Goal: Communication & Community: Answer question/provide support

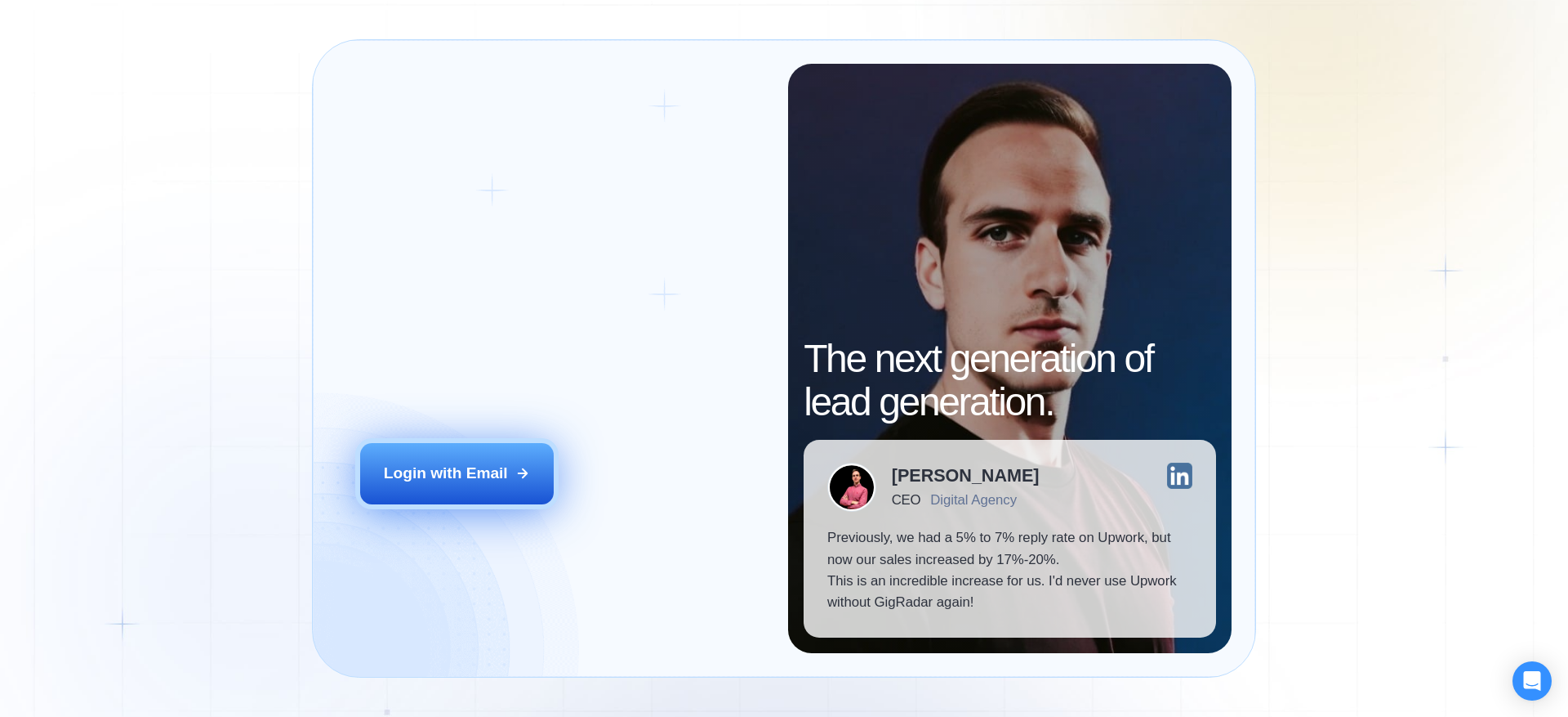
click at [472, 472] on div "Login with Email" at bounding box center [446, 473] width 124 height 21
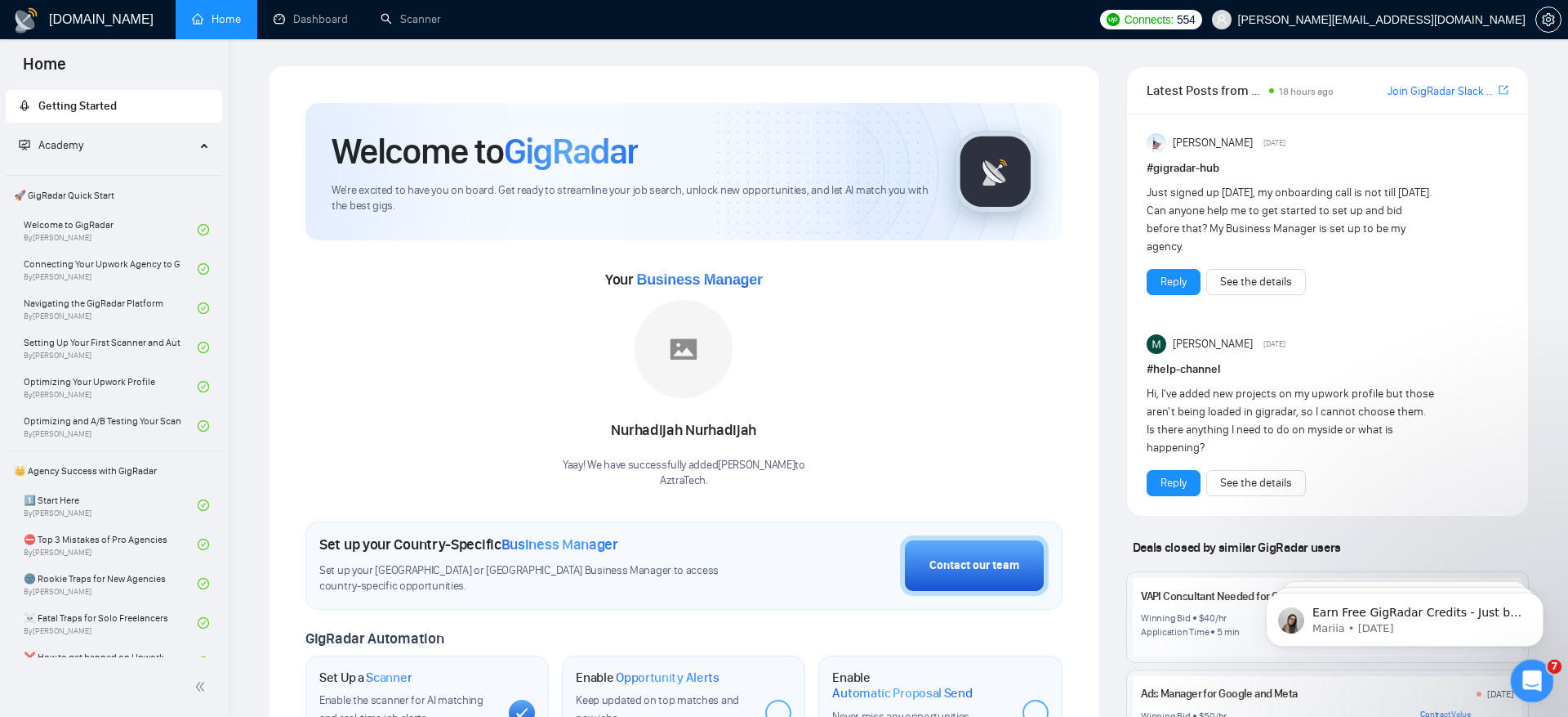
click at [1521, 662] on div "Open Intercom Messenger" at bounding box center [1530, 678] width 54 height 54
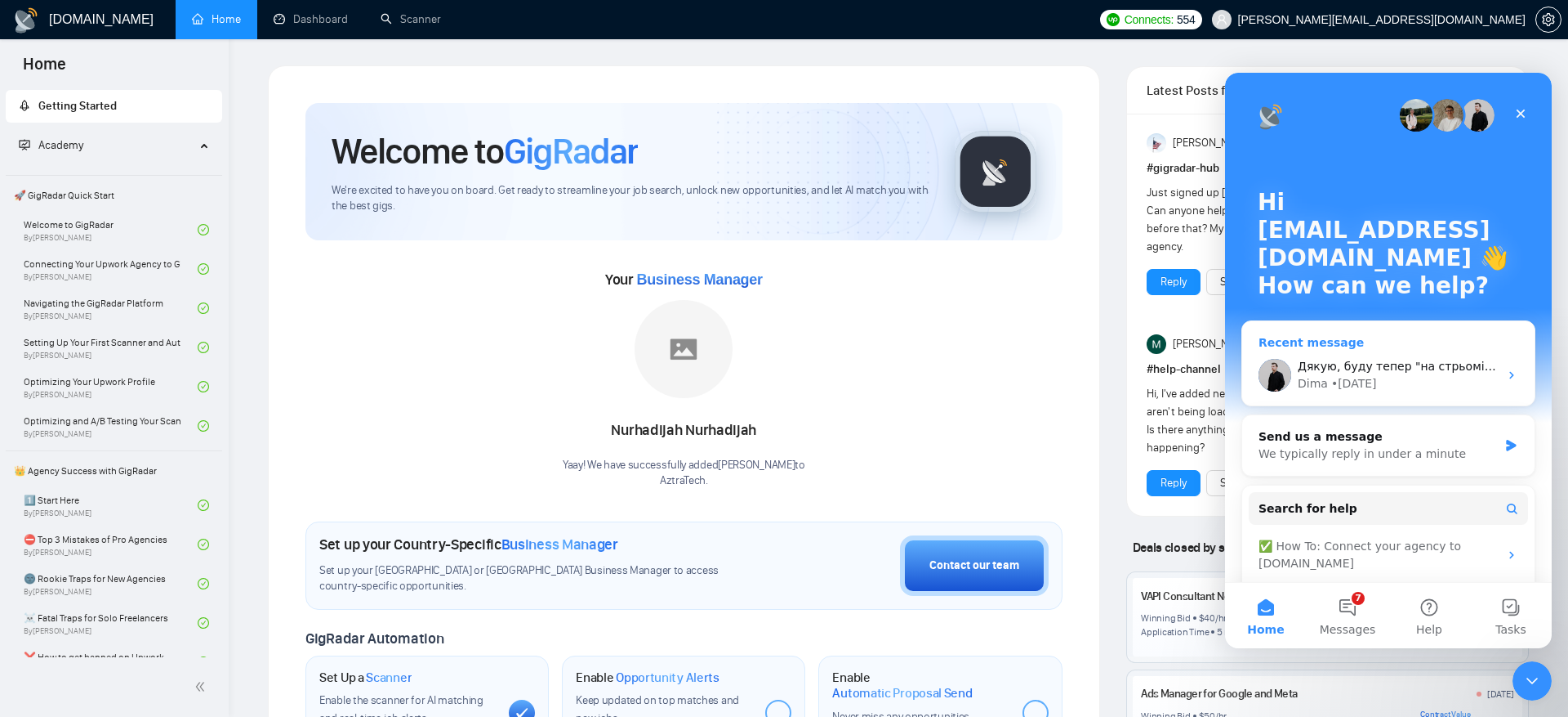
click at [1403, 375] on div "[PERSON_NAME] • [DATE]" at bounding box center [1398, 384] width 201 height 17
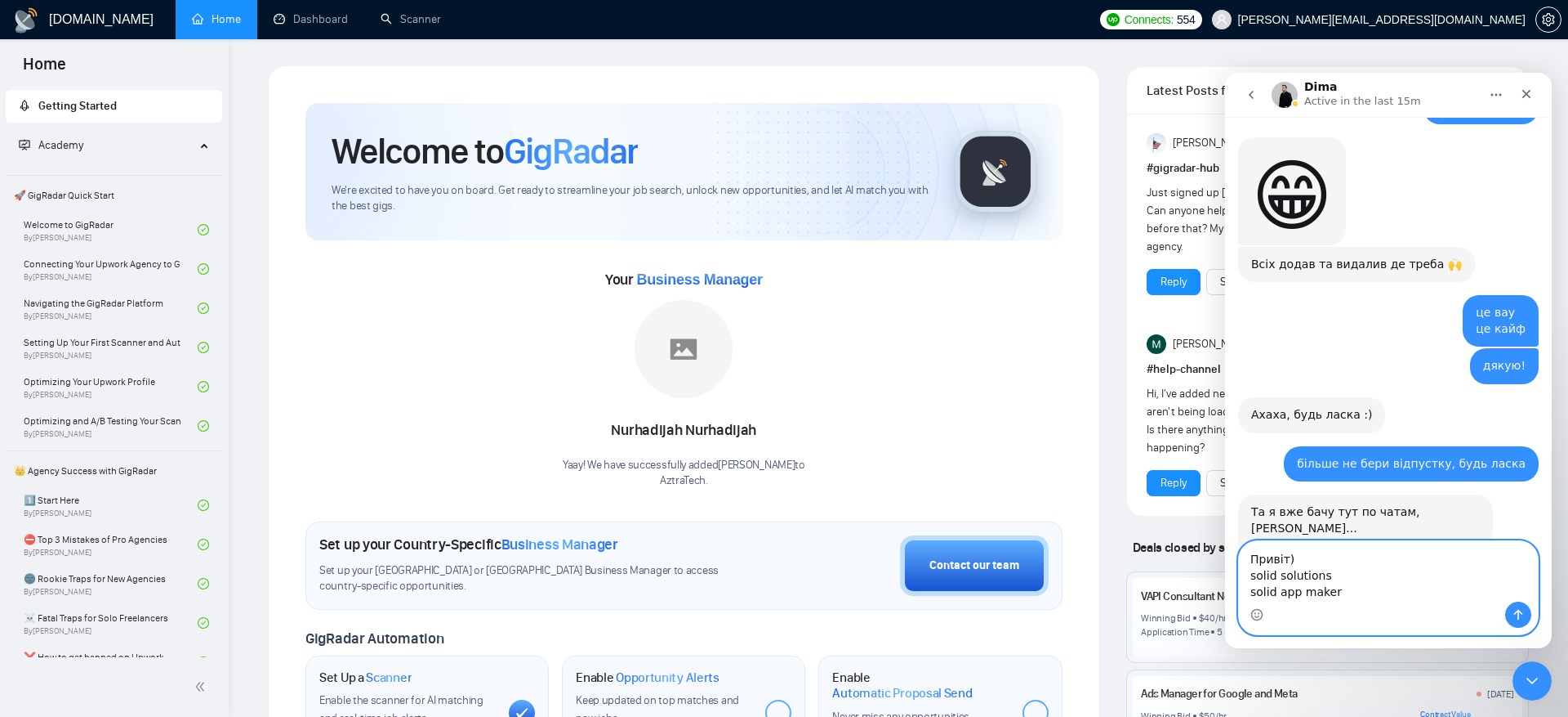
scroll to position [16460, 0]
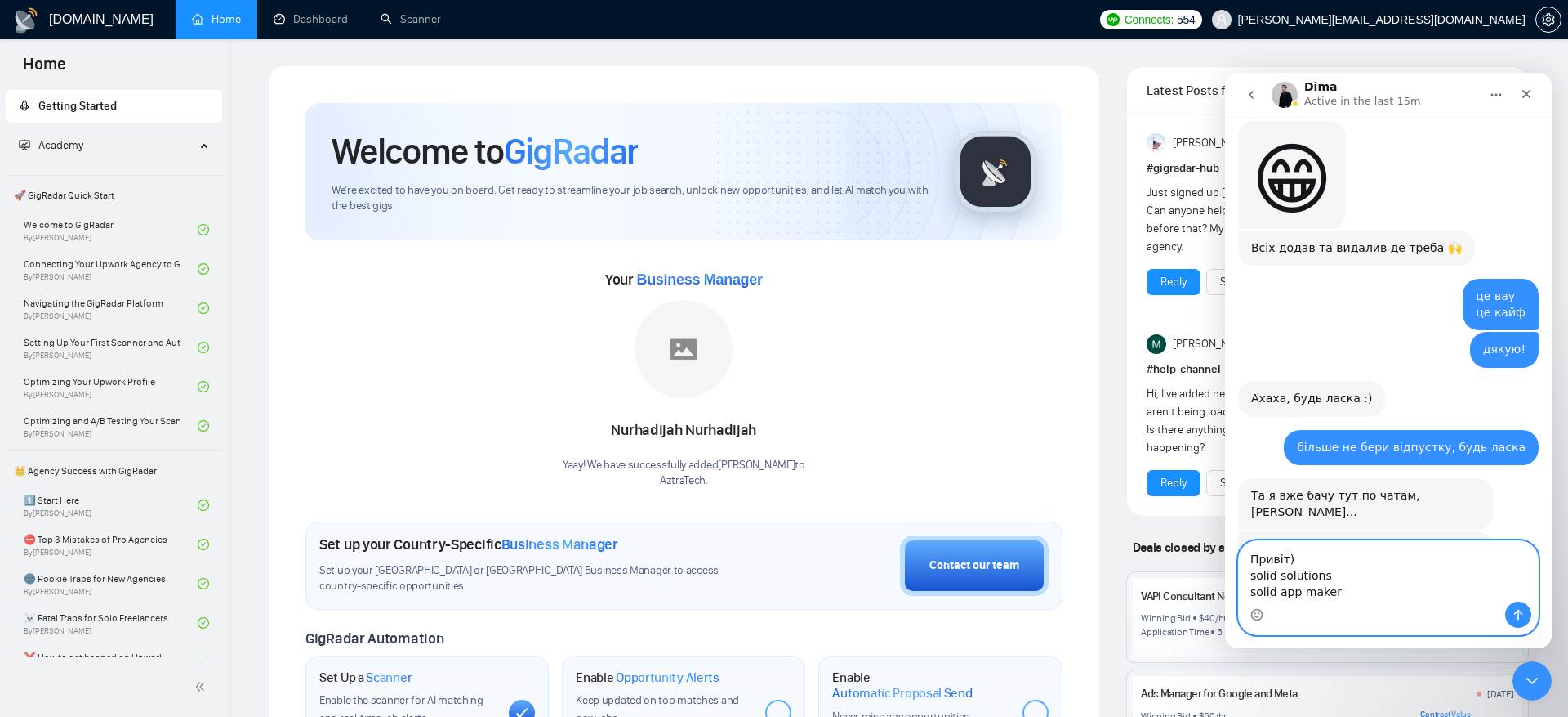
paste textarea "[DOMAIN_NAME]"
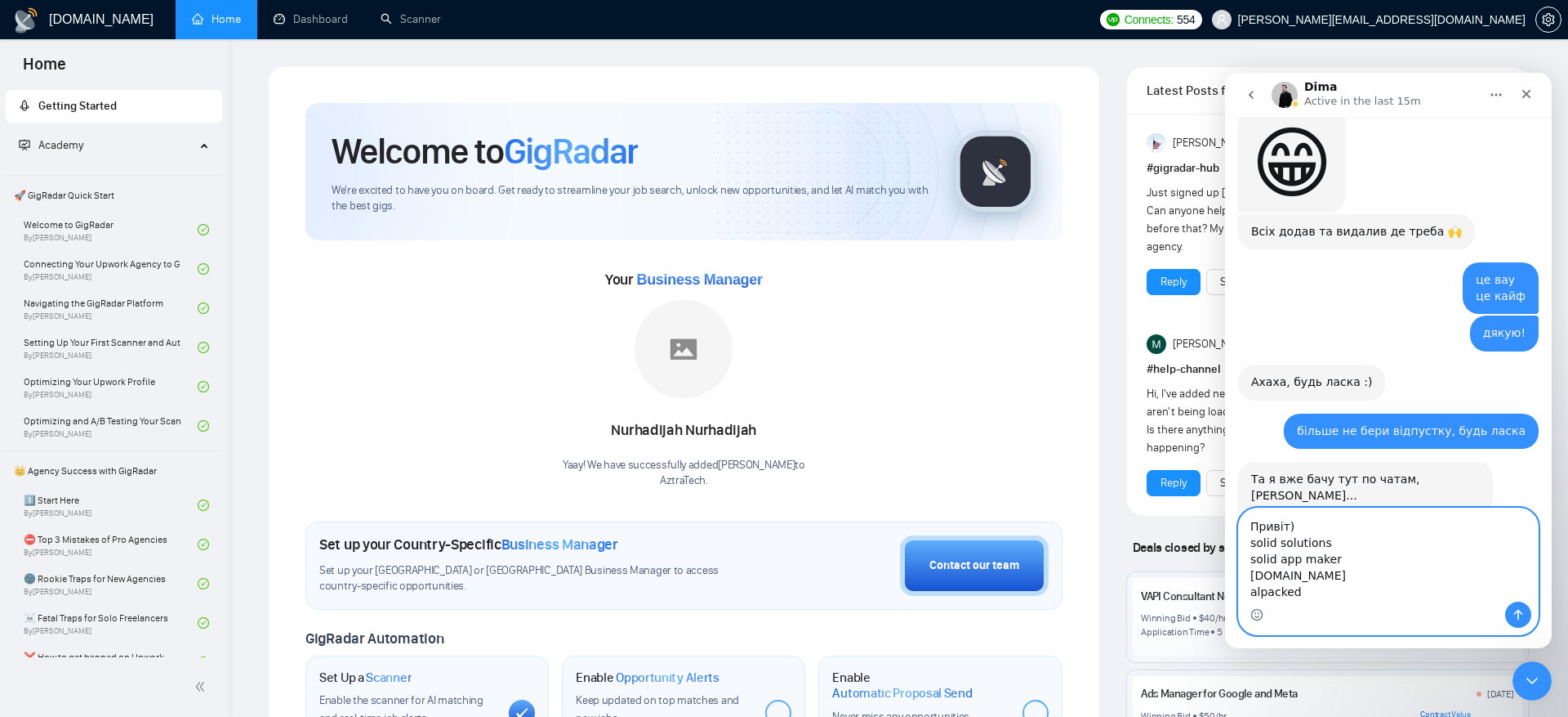
scroll to position [16492, 0]
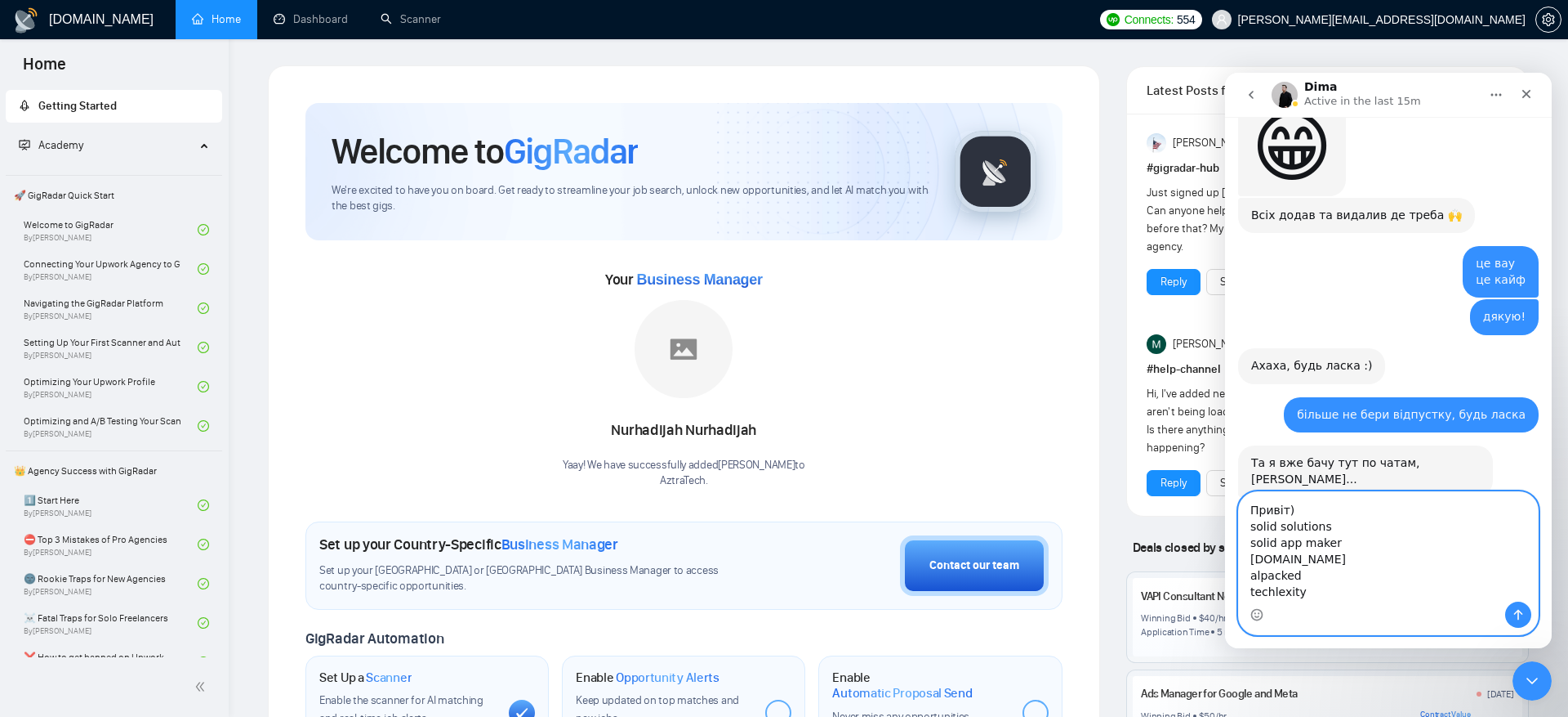
click at [1307, 510] on textarea "Привіт) solid solutions solid app maker [DOMAIN_NAME] alpacked techlexity" at bounding box center [1388, 546] width 299 height 110
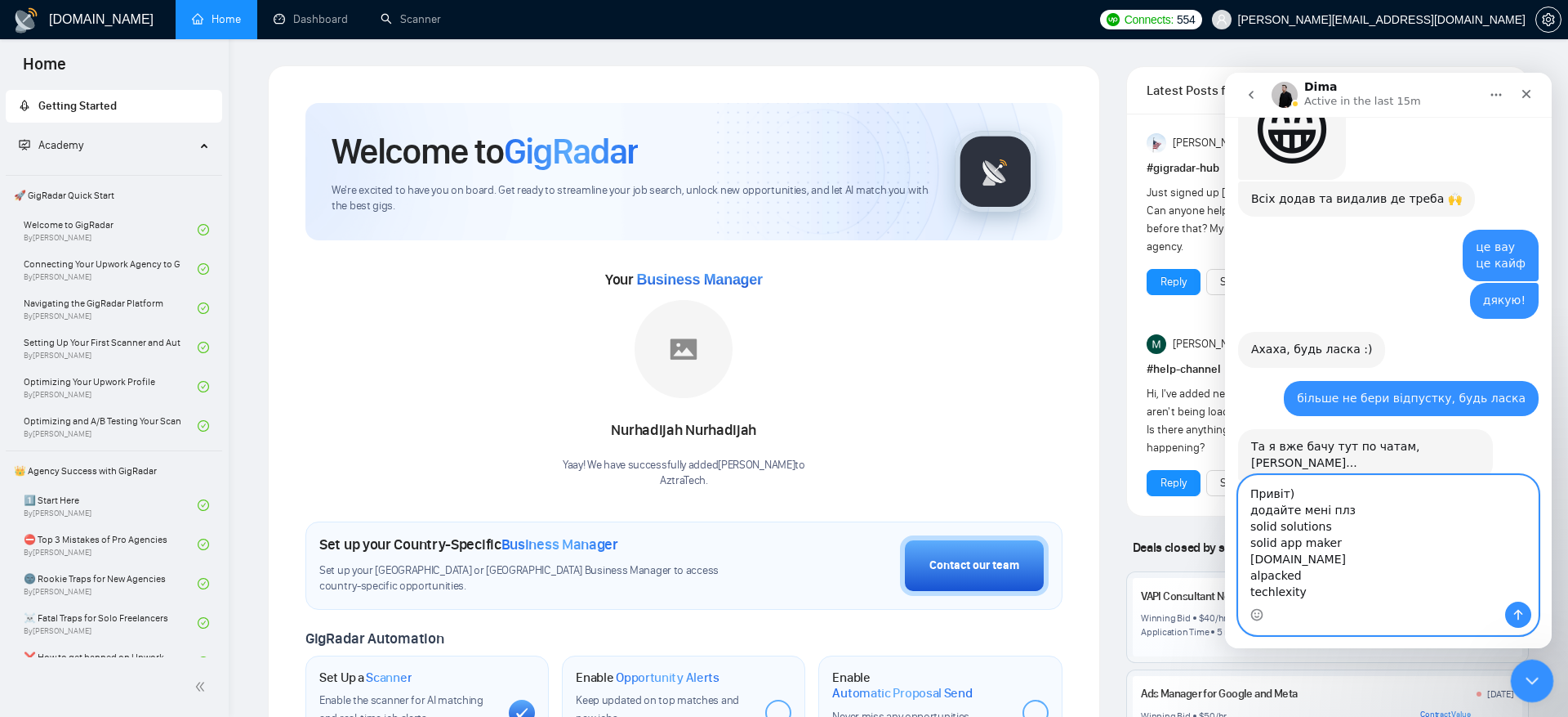
type textarea "Привіт) додайте мені плз solid solutions solid app maker [DOMAIN_NAME] alpacked…"
click at [1539, 676] on icon "Close Intercom Messenger" at bounding box center [1529, 678] width 19 height 19
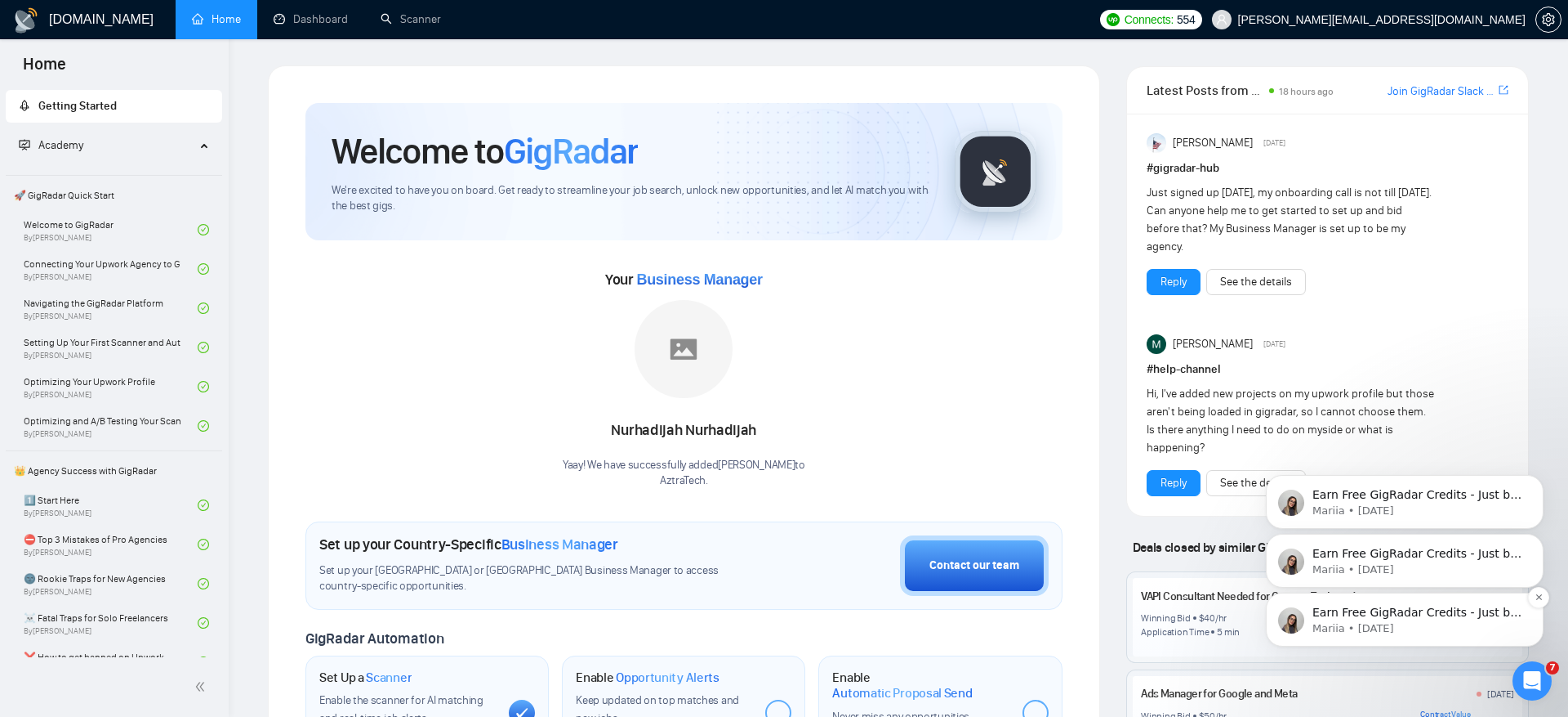
click at [1490, 622] on p "Mariia • [DATE]" at bounding box center [1418, 628] width 211 height 15
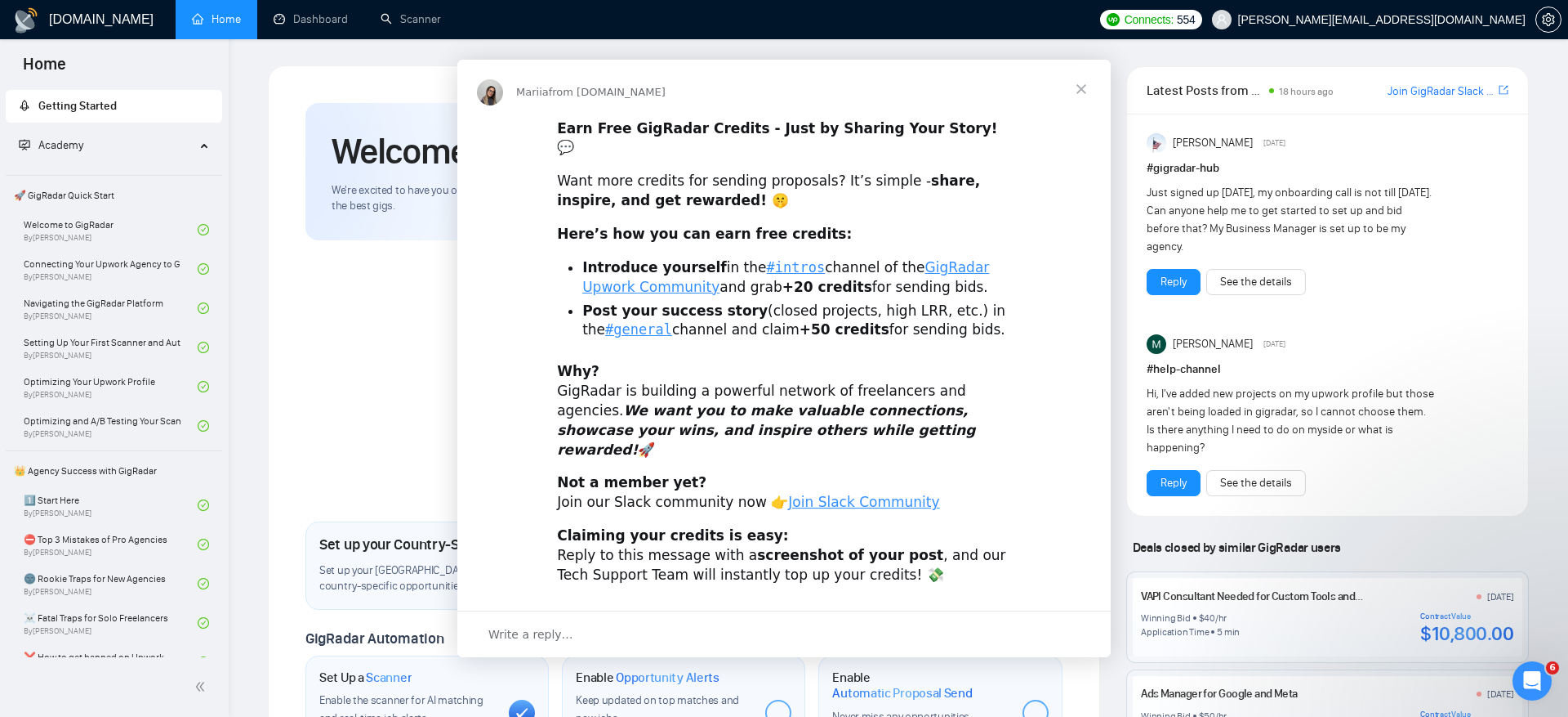
scroll to position [0, 0]
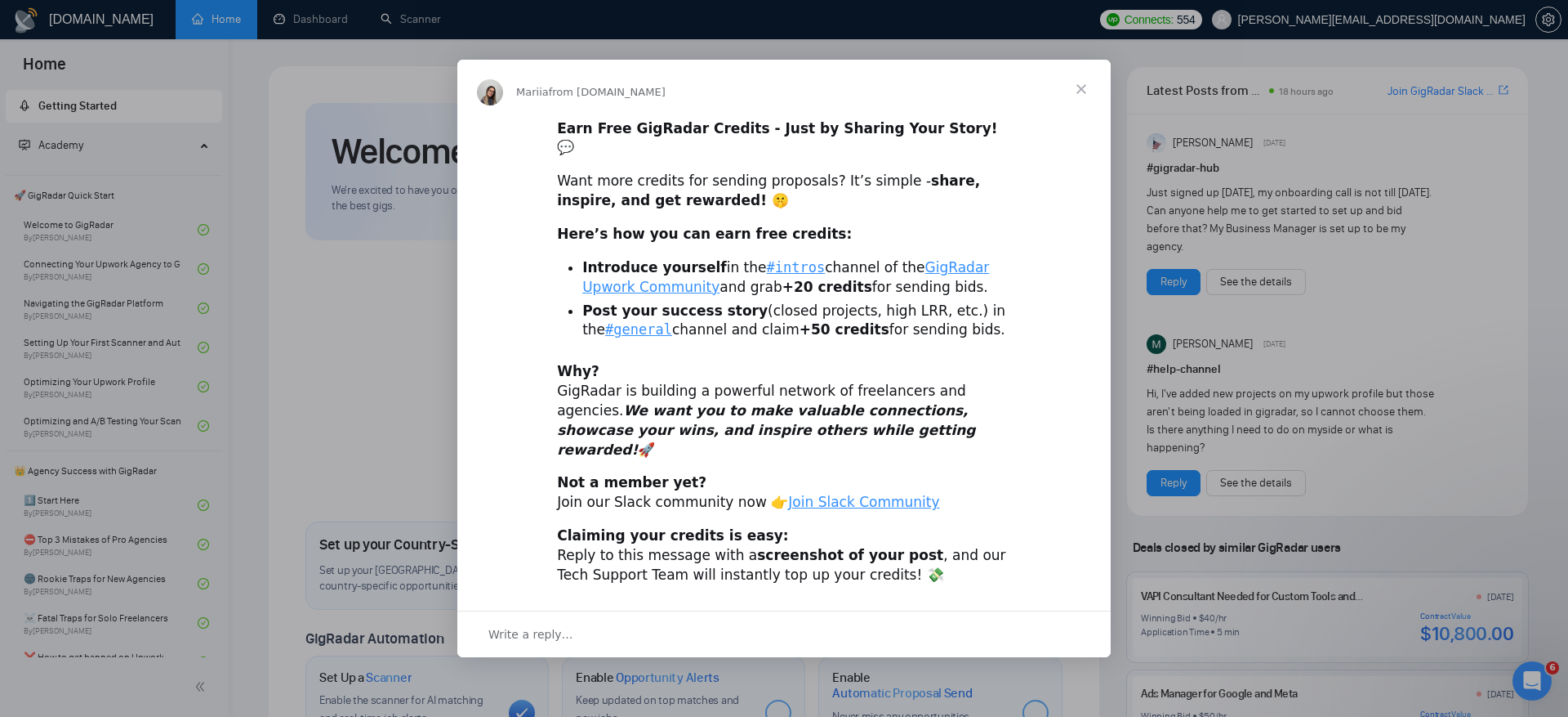
click at [1088, 106] on span "Close" at bounding box center [1081, 88] width 59 height 59
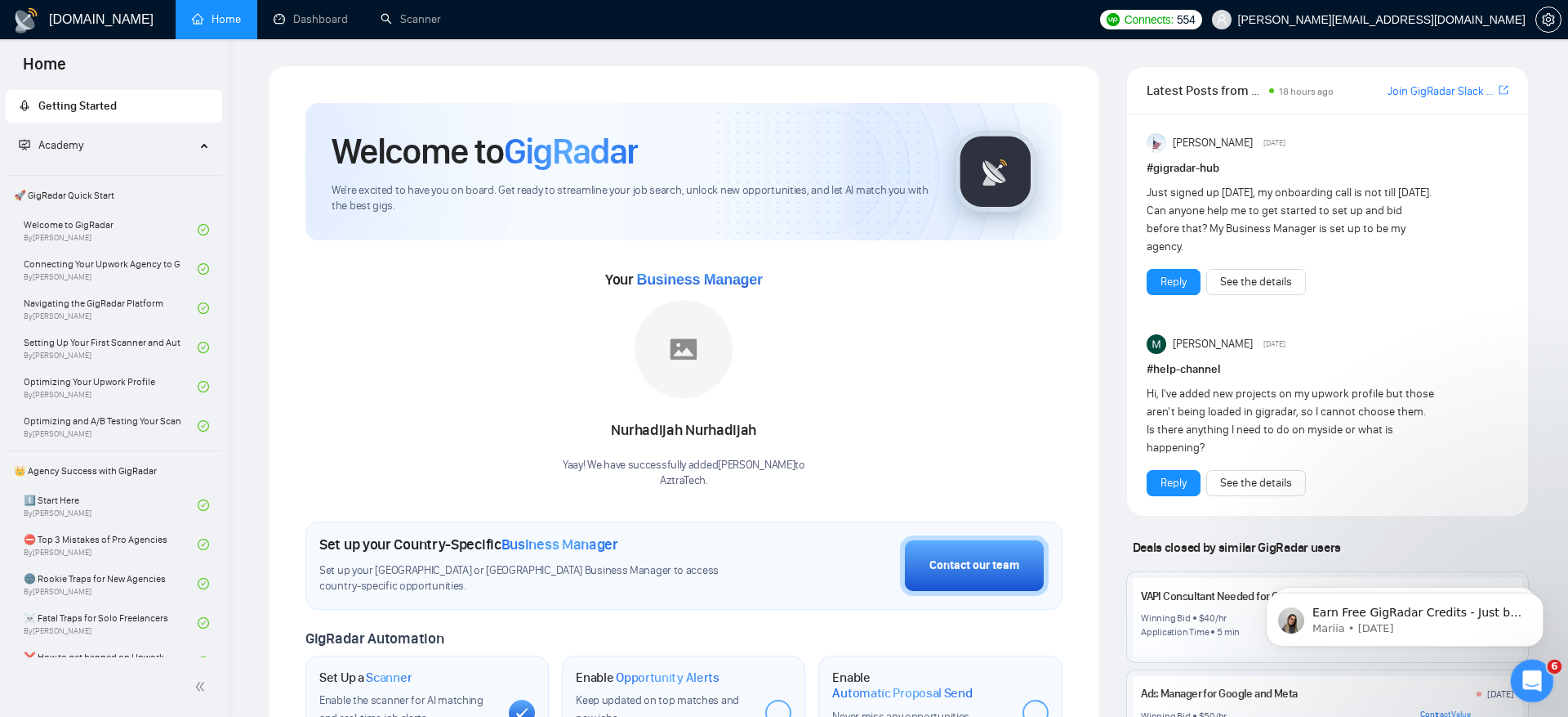
click at [1537, 677] on icon "Open Intercom Messenger" at bounding box center [1530, 679] width 27 height 27
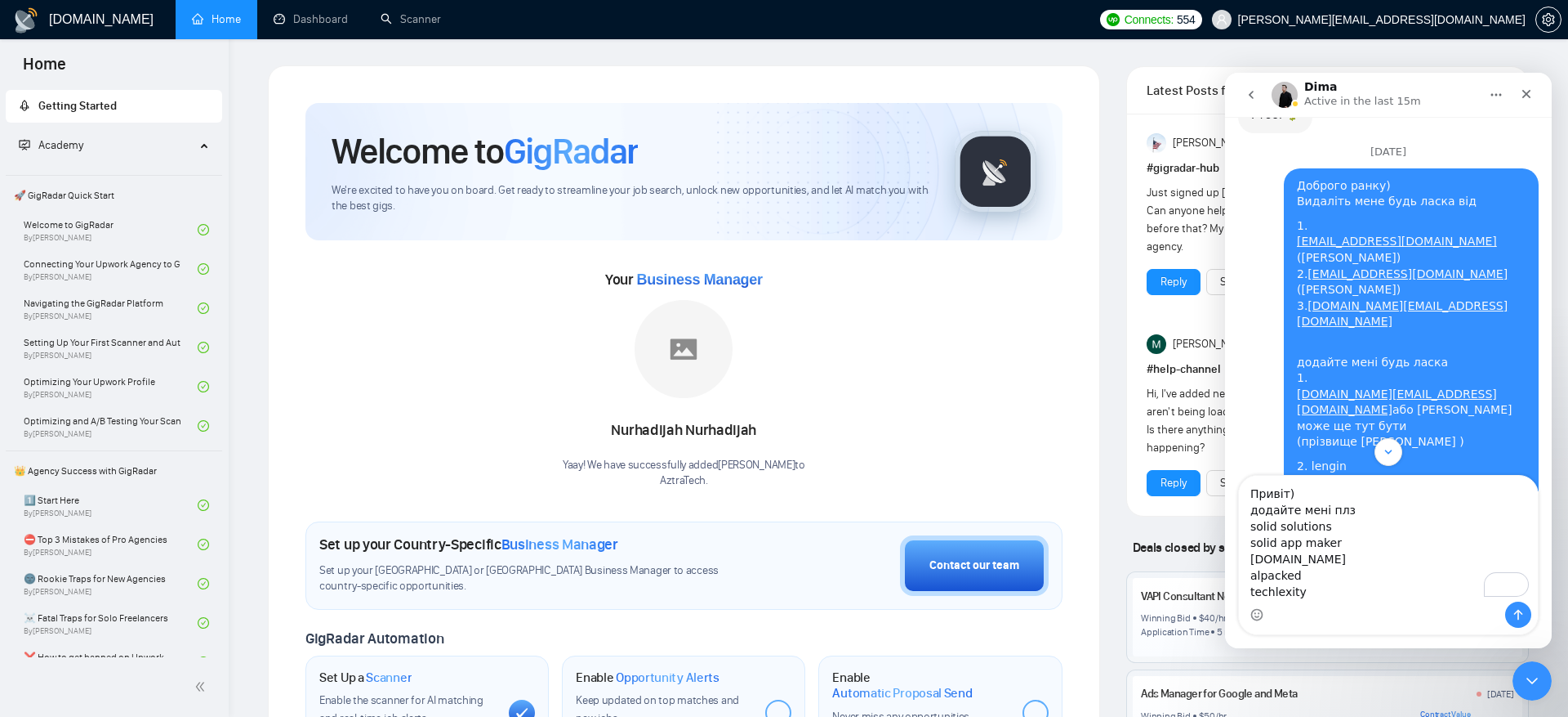
scroll to position [14728, 0]
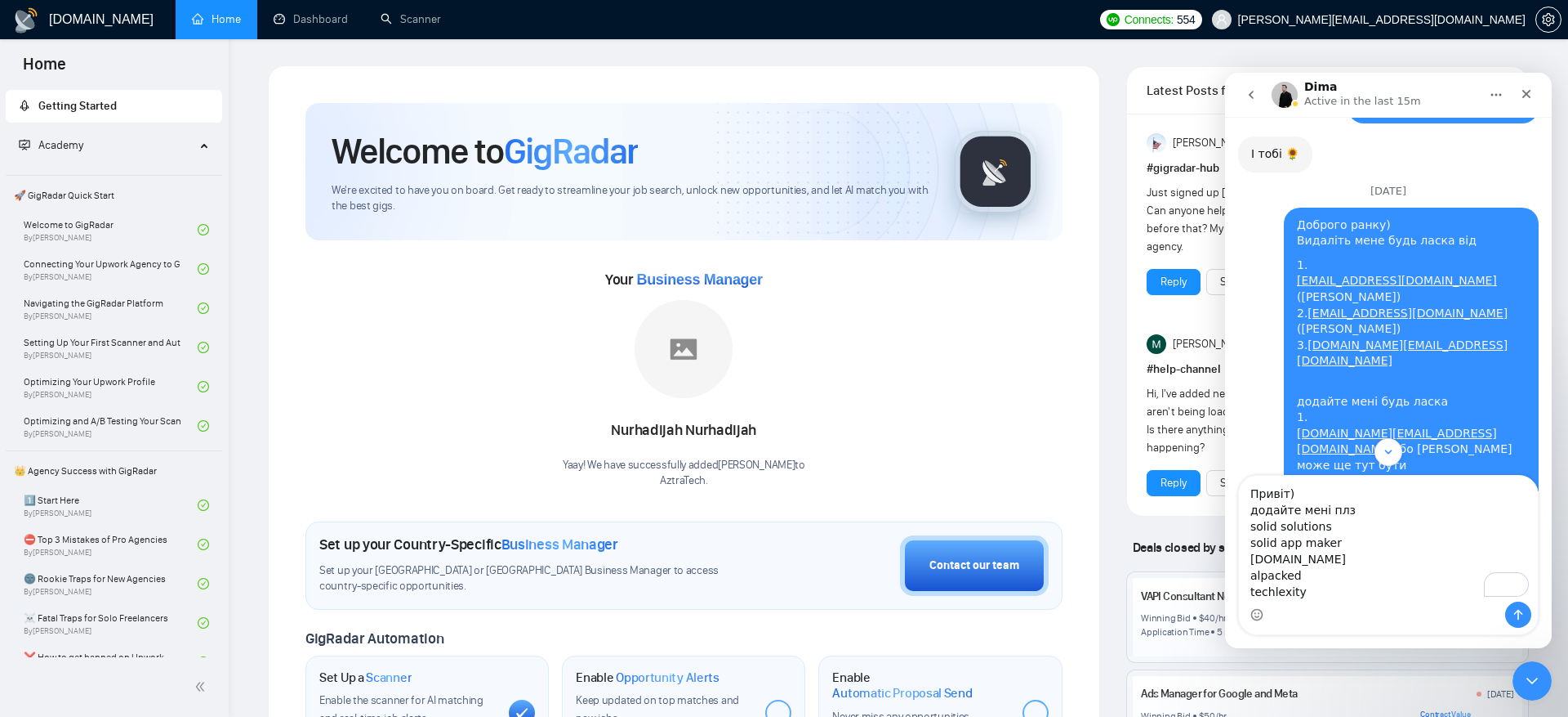
drag, startPoint x: 1408, startPoint y: 244, endPoint x: 1241, endPoint y: 200, distance: 172.7
copy div "lengin neural dynamics [DOMAIN_NAME][EMAIL_ADDRESS][DOMAIN_NAME]"
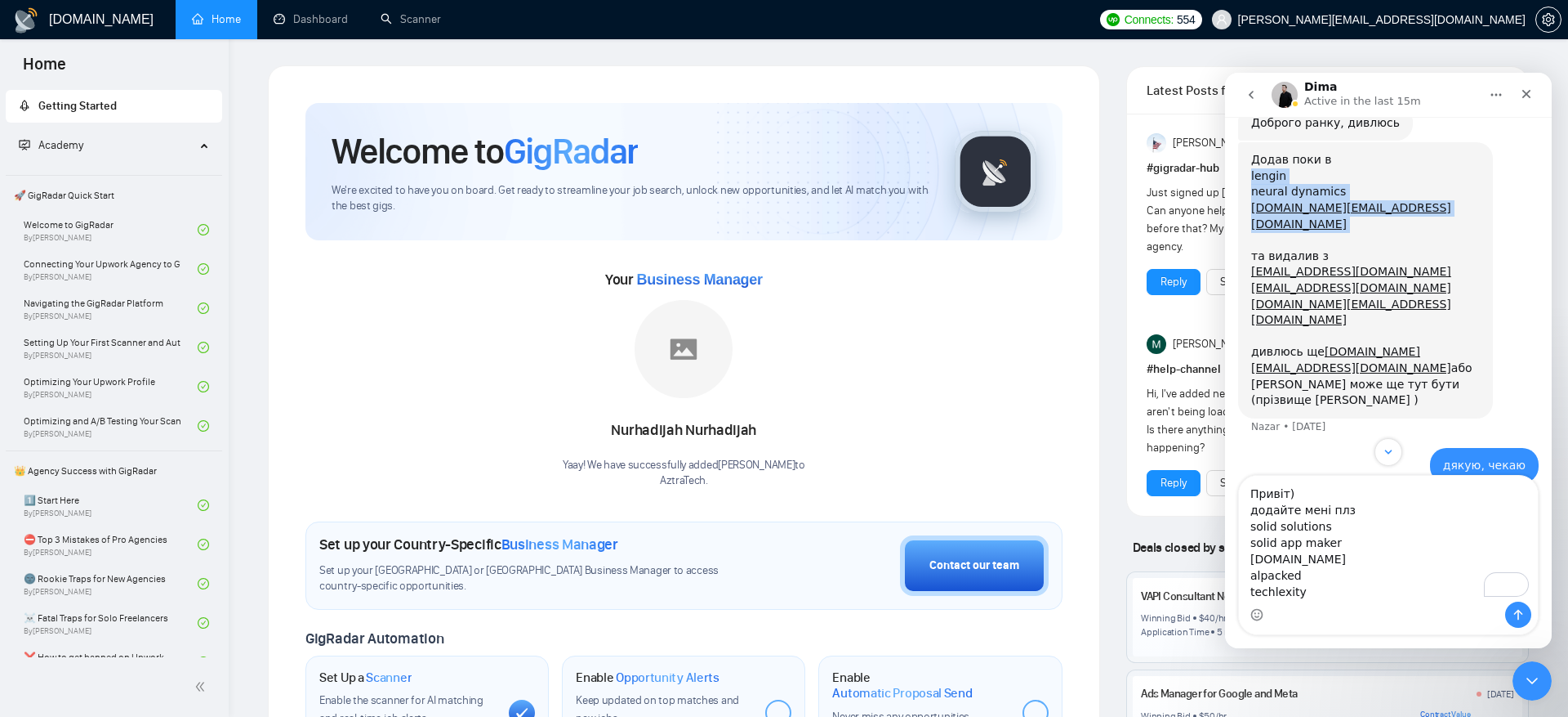
scroll to position [15245, 0]
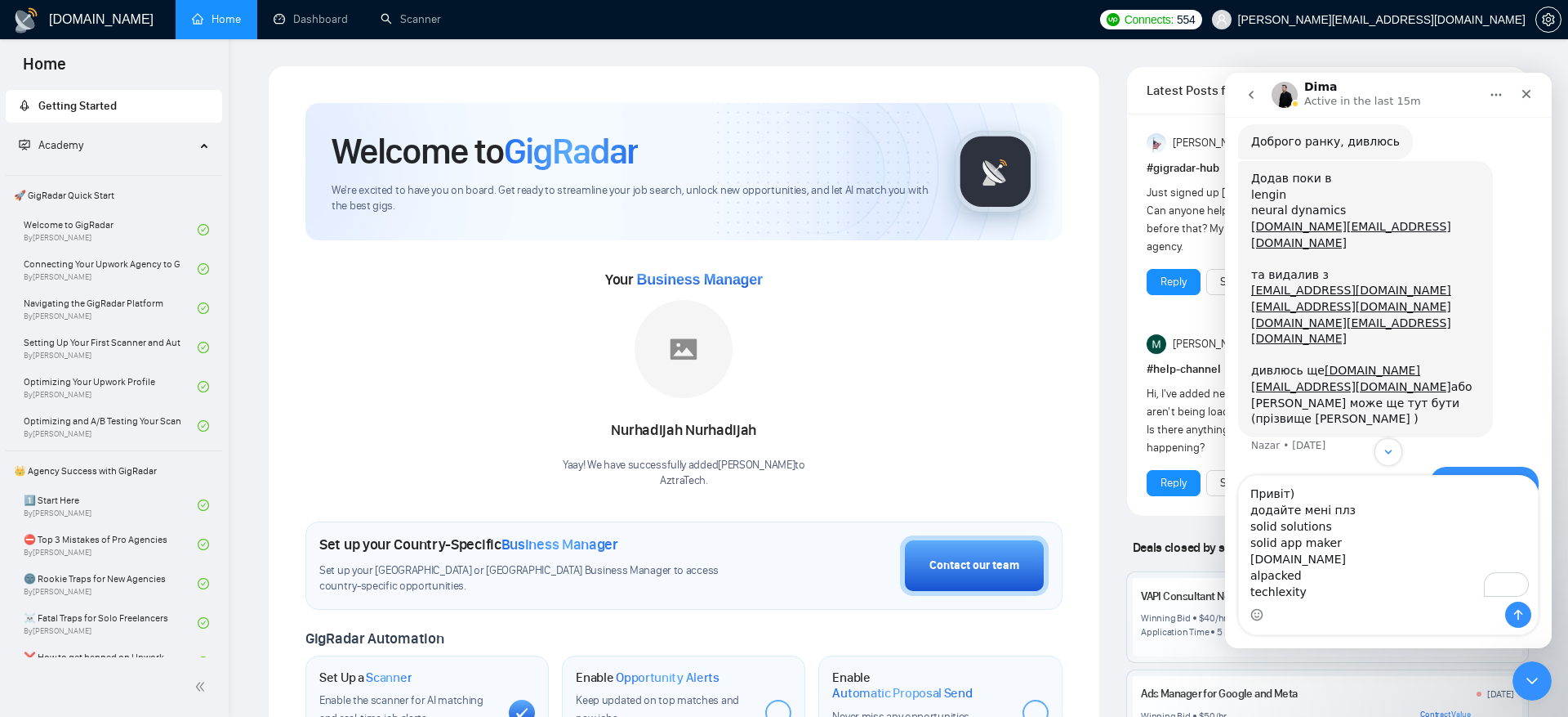
drag, startPoint x: 1416, startPoint y: 282, endPoint x: 1359, endPoint y: 265, distance: 59.5
copy div "[PERSON_NAME][EMAIL_ADDRESS][DOMAIN_NAME] arounda"
click at [1293, 493] on textarea "Привіт) додайте мені плз solid solutions solid app maker [DOMAIN_NAME] alpacked…" at bounding box center [1388, 539] width 299 height 126
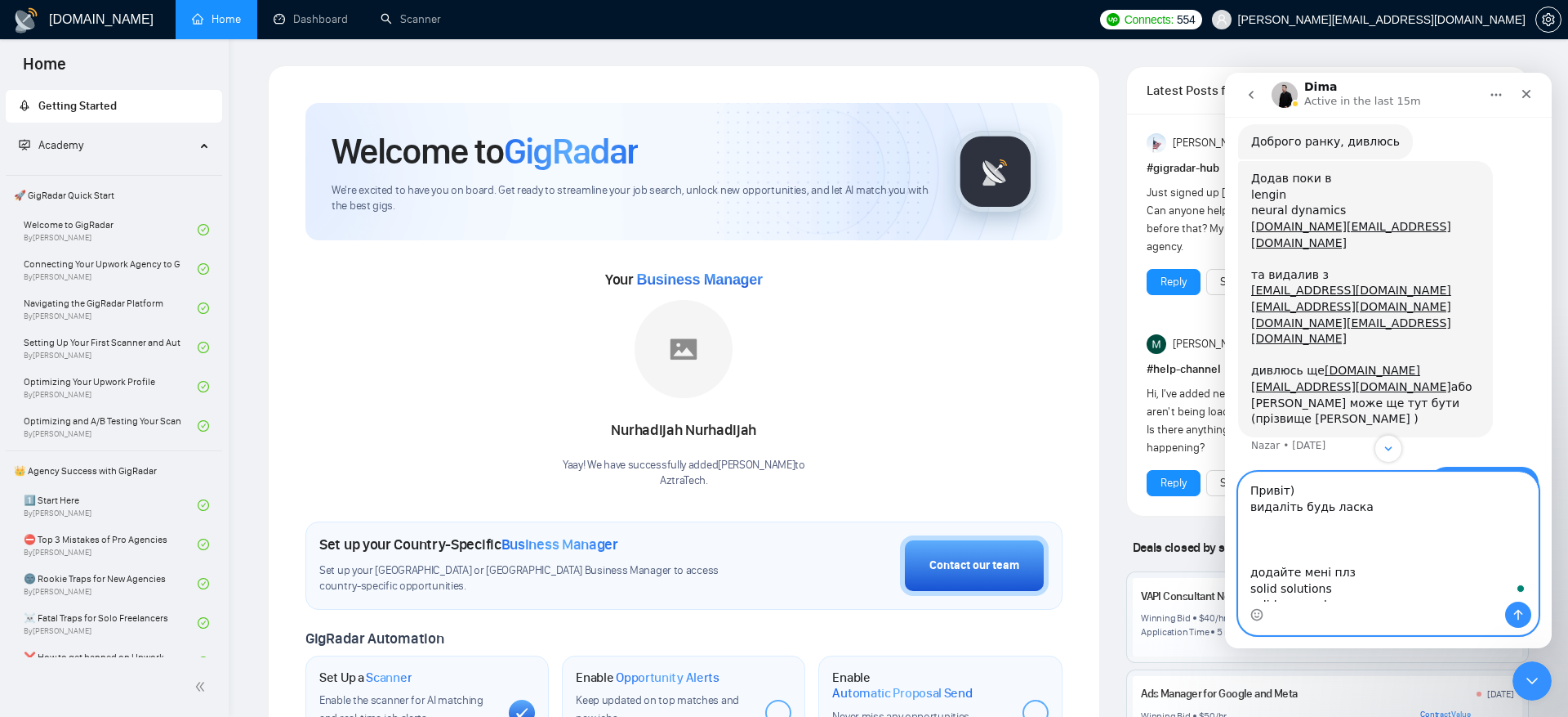
paste textarea "[PERSON_NAME][EMAIL_ADDRESS][DOMAIN_NAME] arounda"
click at [1328, 563] on textarea "Привіт) видаліть будь [PERSON_NAME] [PERSON_NAME][EMAIL_ADDRESS][DOMAIN_NAME] a…" at bounding box center [1388, 536] width 299 height 129
type textarea "Привіт) видаліть будь [PERSON_NAME] [PERSON_NAME][EMAIL_ADDRESS][DOMAIN_NAME] a…"
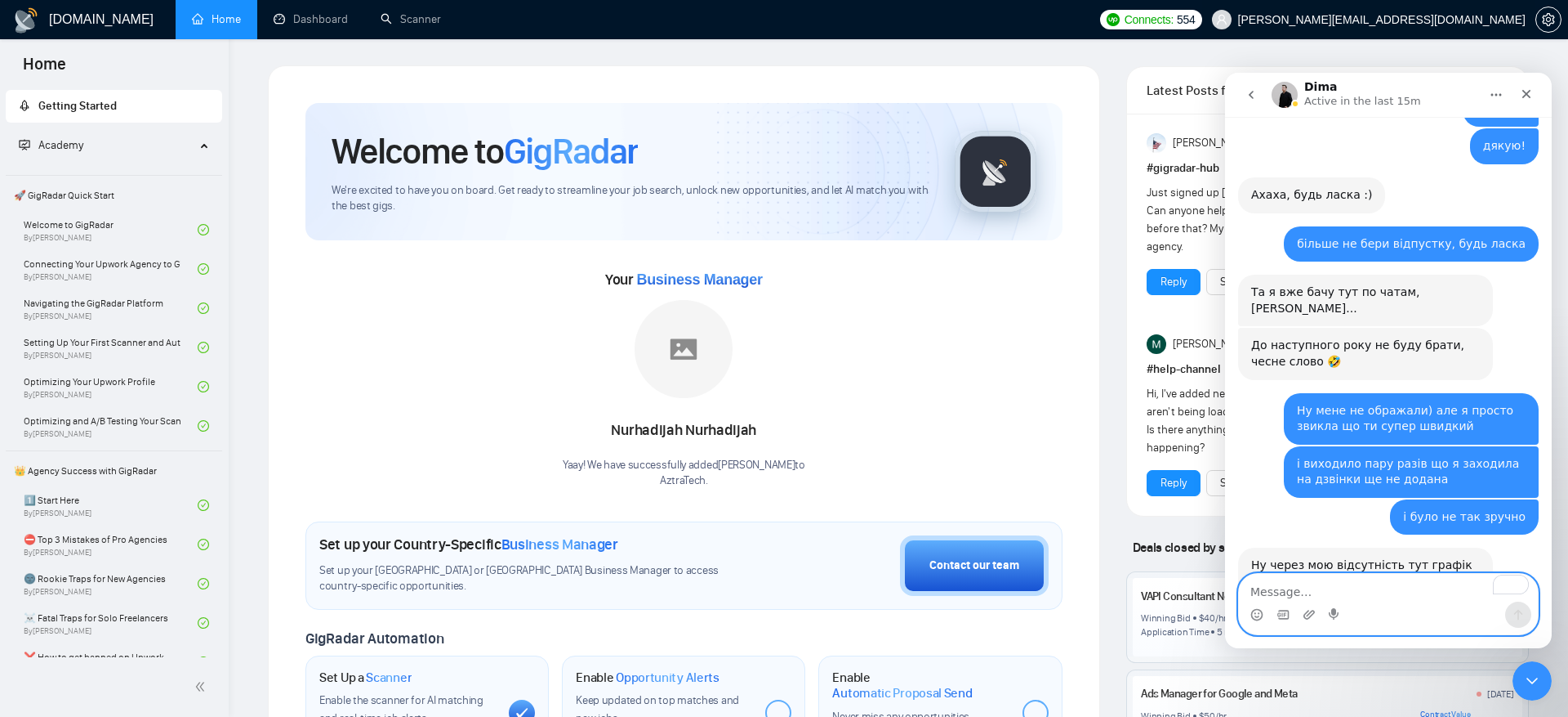
scroll to position [16764, 0]
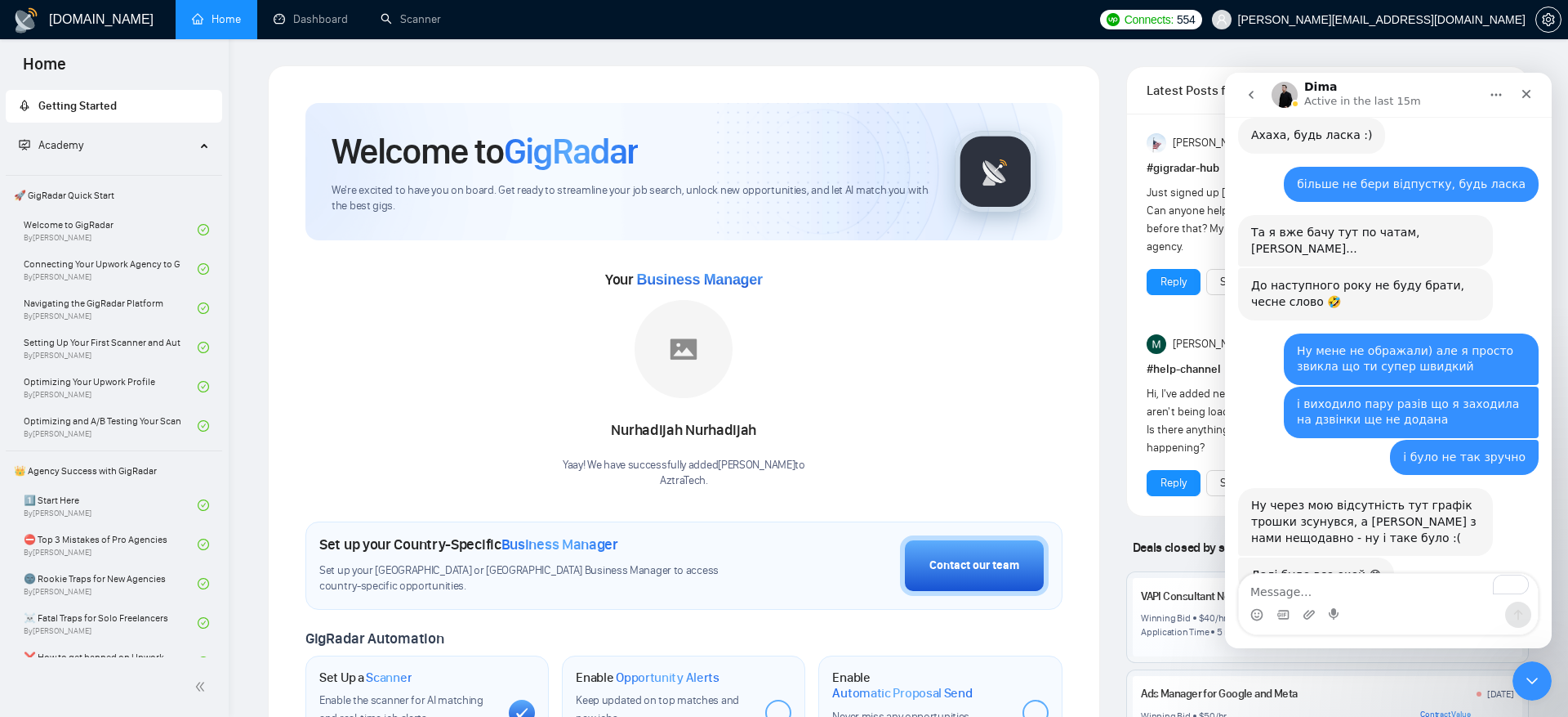
scroll to position [16854, 0]
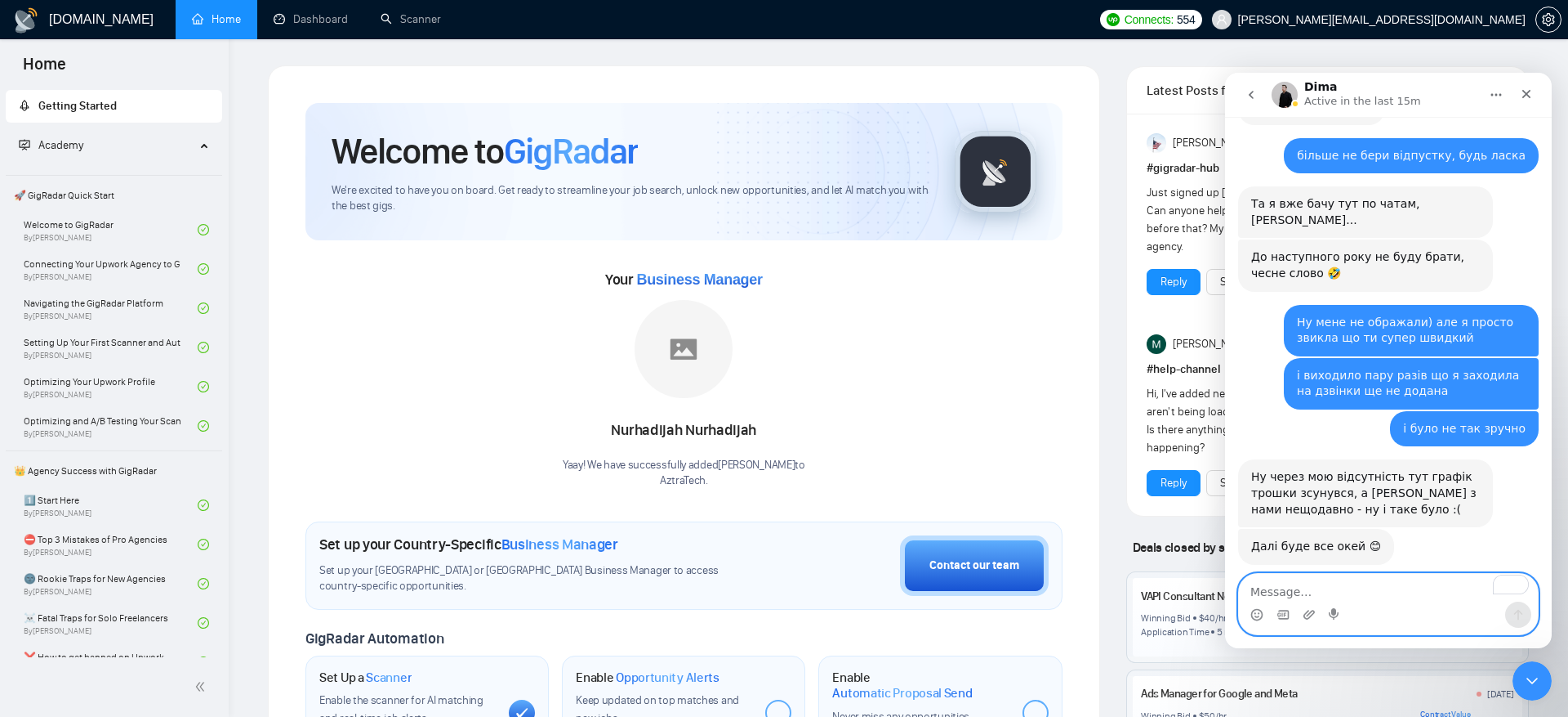
click at [1359, 593] on textarea "To enrich screen reader interactions, please activate Accessibility in Grammarl…" at bounding box center [1388, 587] width 299 height 28
type textarea "дякую!"
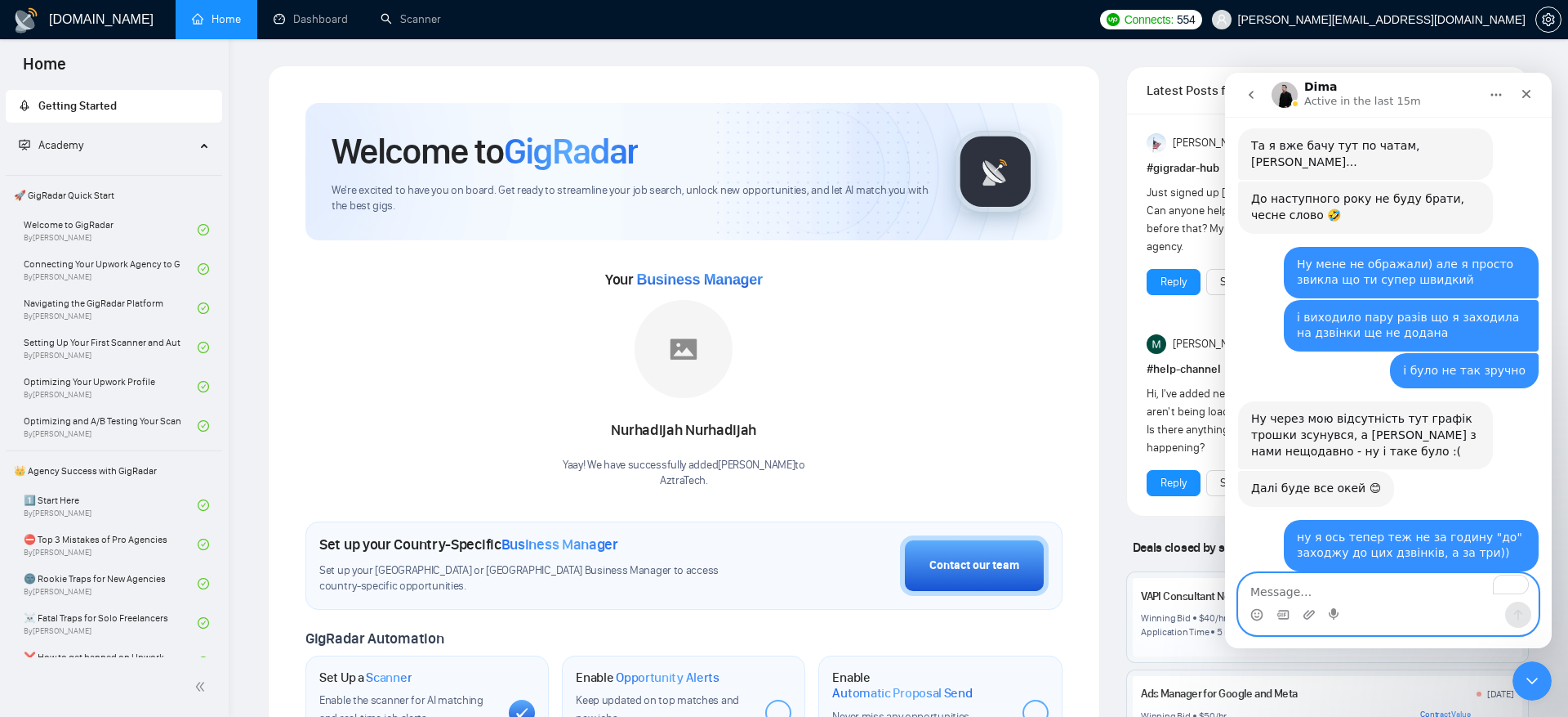
scroll to position [17000, 0]
